Goal: Task Accomplishment & Management: Manage account settings

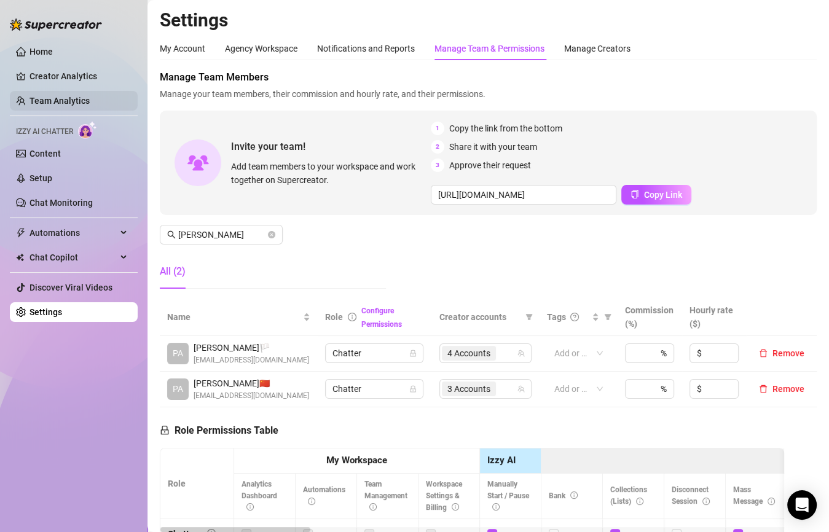
click at [66, 96] on link "Team Analytics" at bounding box center [59, 101] width 60 height 10
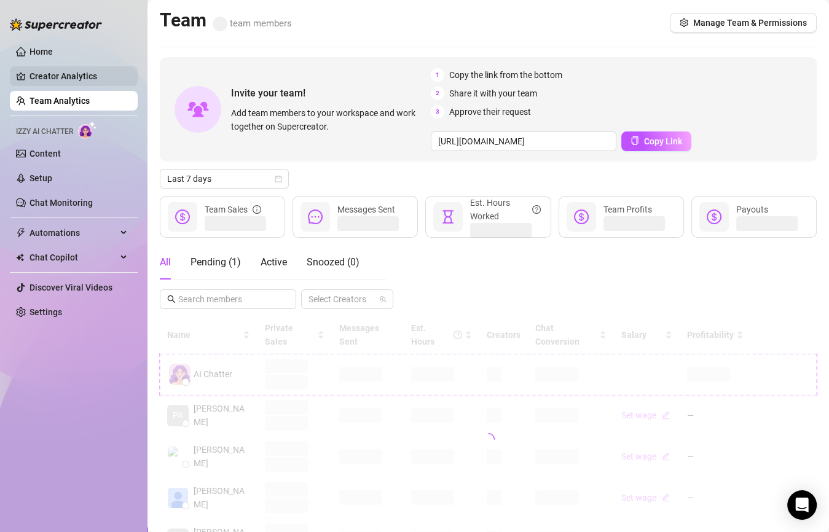
click at [82, 77] on link "Creator Analytics" at bounding box center [78, 76] width 98 height 20
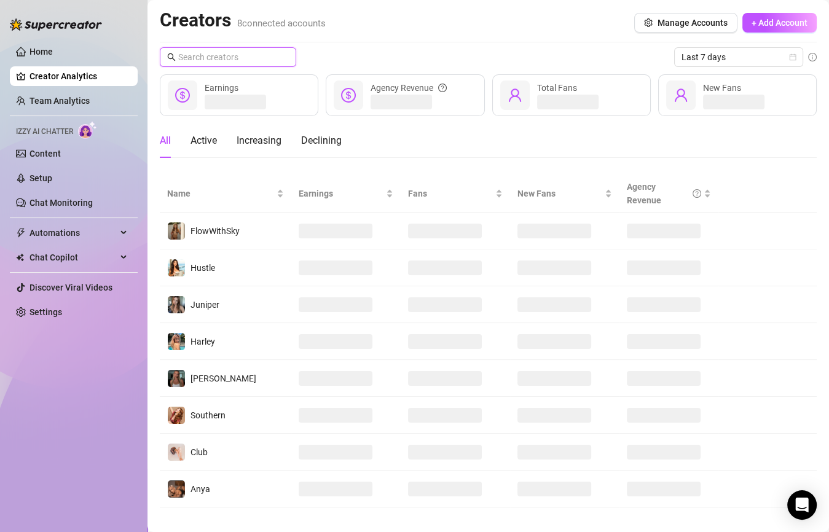
click at [240, 55] on input "text" at bounding box center [228, 57] width 101 height 14
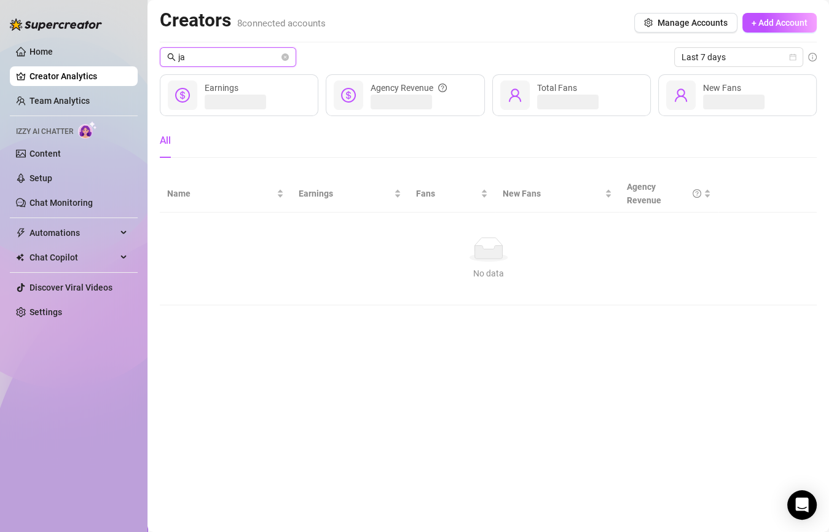
type input "j"
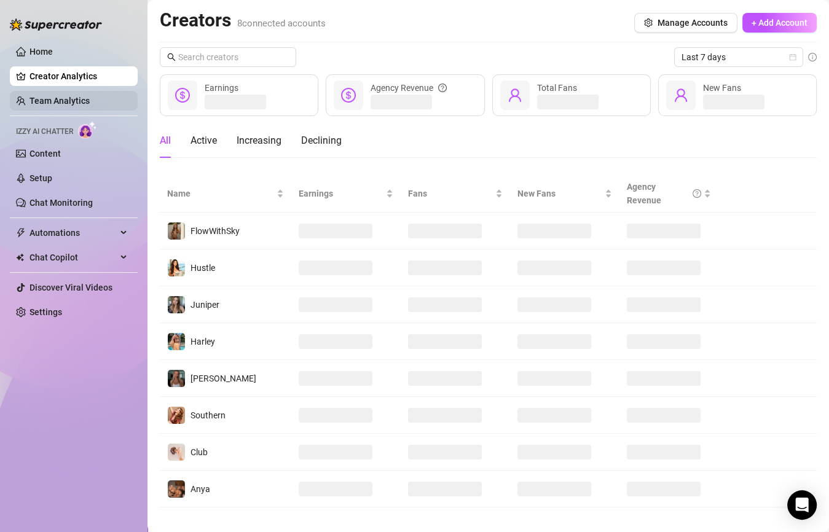
click at [90, 97] on link "Team Analytics" at bounding box center [59, 101] width 60 height 10
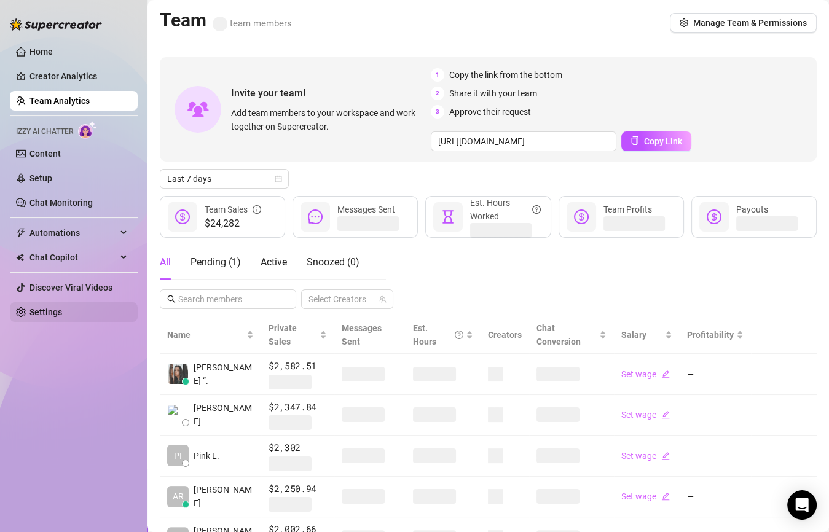
click at [62, 317] on link "Settings" at bounding box center [45, 312] width 33 height 10
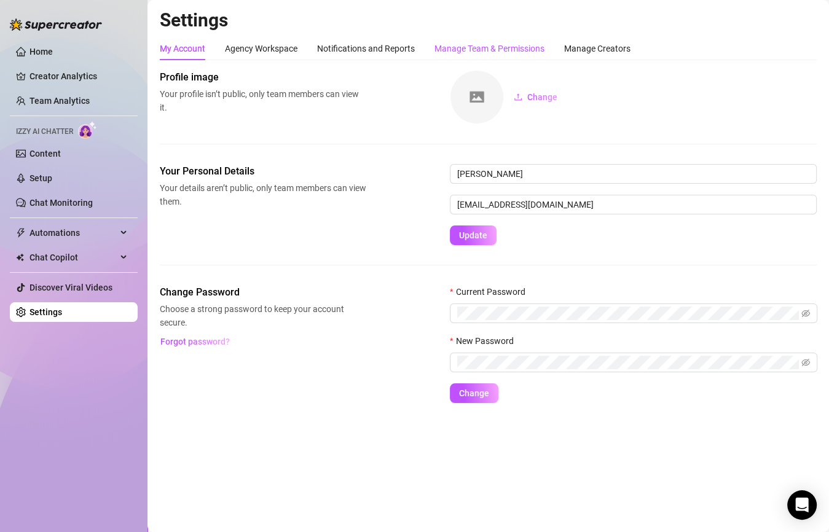
click at [469, 52] on div "Manage Team & Permissions" at bounding box center [489, 49] width 110 height 14
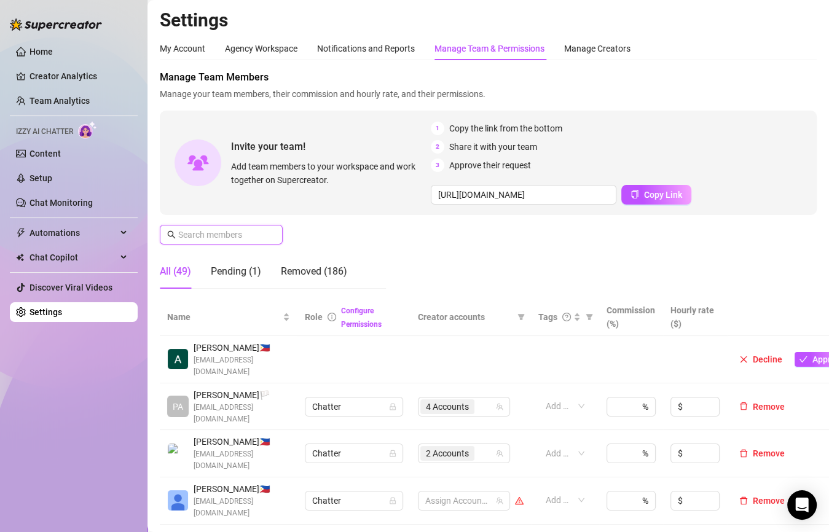
click at [240, 233] on input "text" at bounding box center [221, 235] width 87 height 14
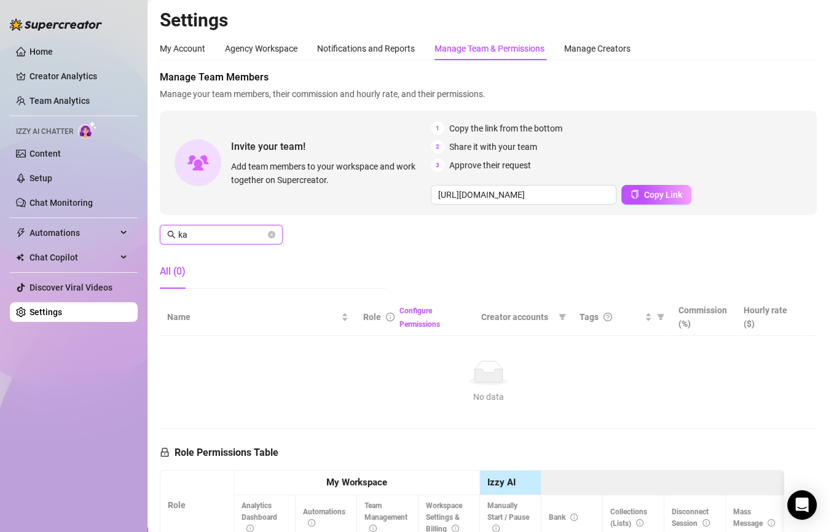
type input "k"
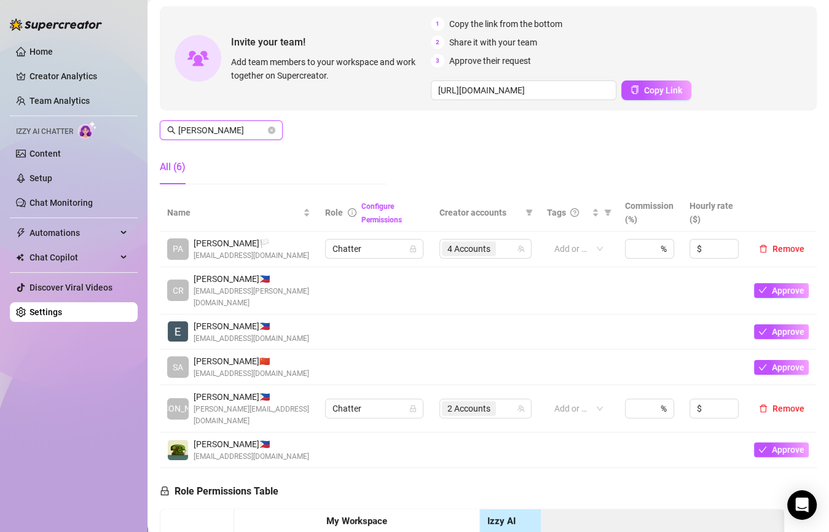
scroll to position [107, 0]
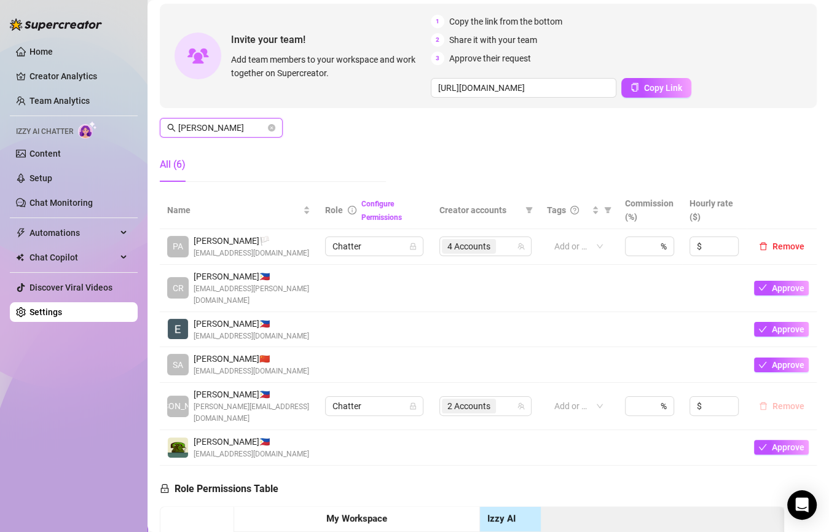
type input "[PERSON_NAME]"
click at [790, 401] on span "Remove" at bounding box center [788, 406] width 32 height 10
